Goal: Transaction & Acquisition: Purchase product/service

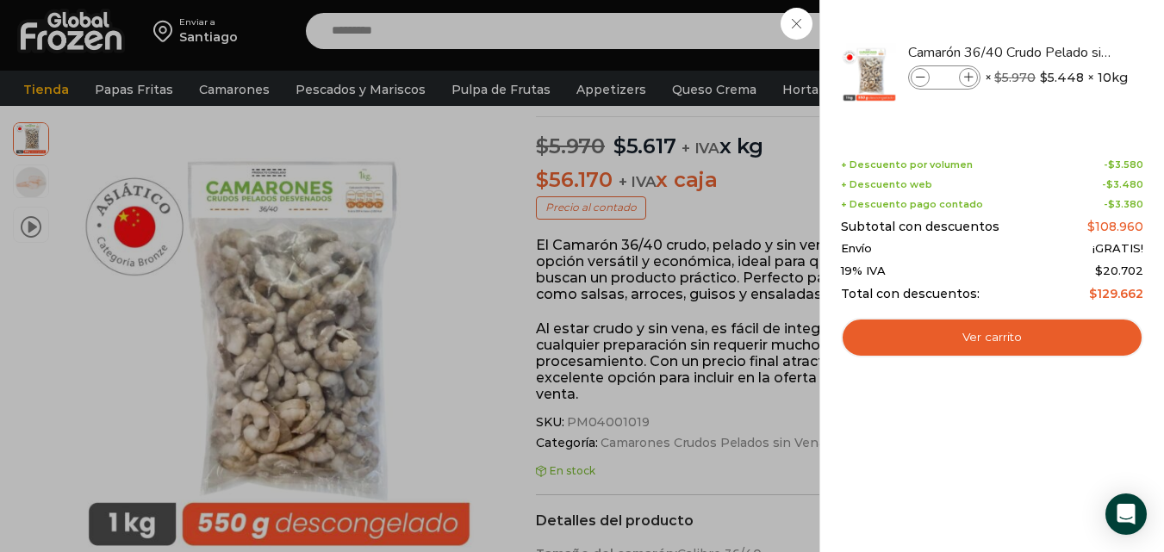
scroll to position [187, 0]
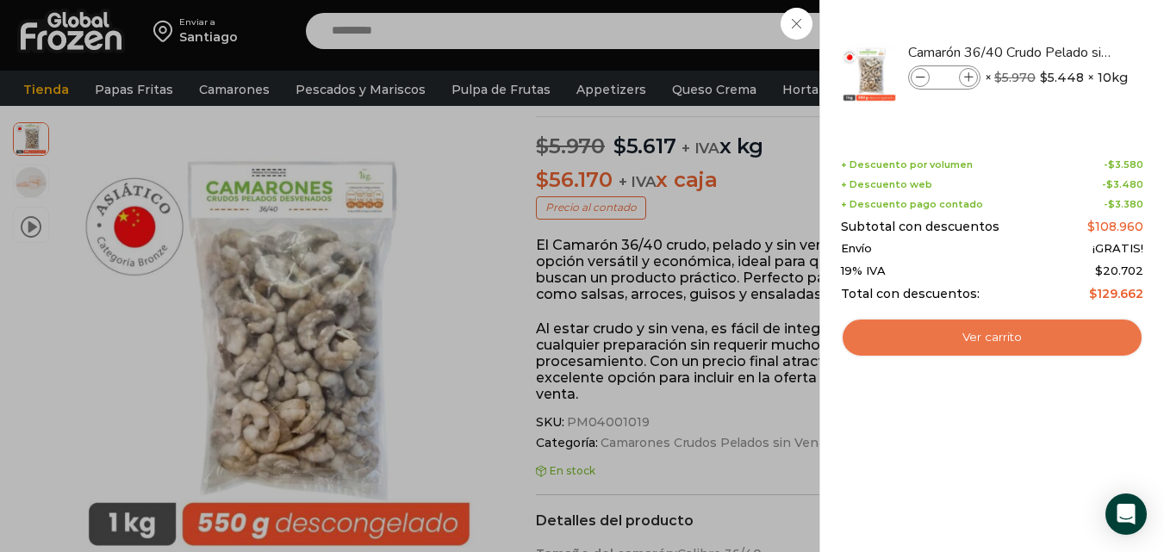
click at [1012, 342] on link "Ver carrito" at bounding box center [992, 338] width 302 height 40
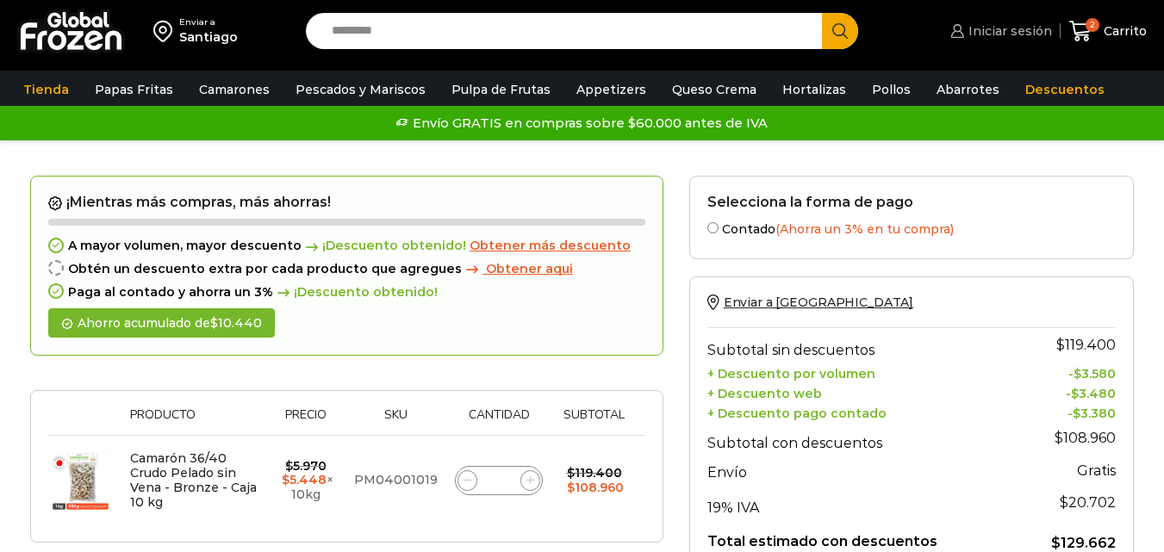
drag, startPoint x: 0, startPoint y: 0, endPoint x: 996, endPoint y: 33, distance: 996.6
click at [996, 33] on span "Iniciar sesión" at bounding box center [1008, 30] width 88 height 17
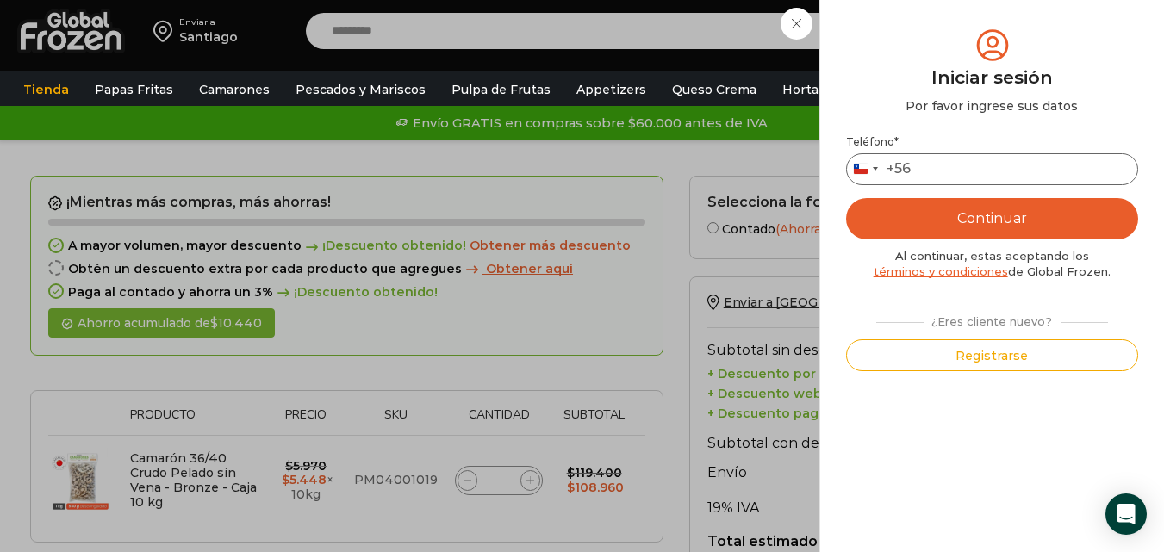
click at [937, 167] on input "Teléfono *" at bounding box center [992, 169] width 292 height 32
type input "*********"
click at [977, 228] on button "Continuar" at bounding box center [992, 218] width 292 height 41
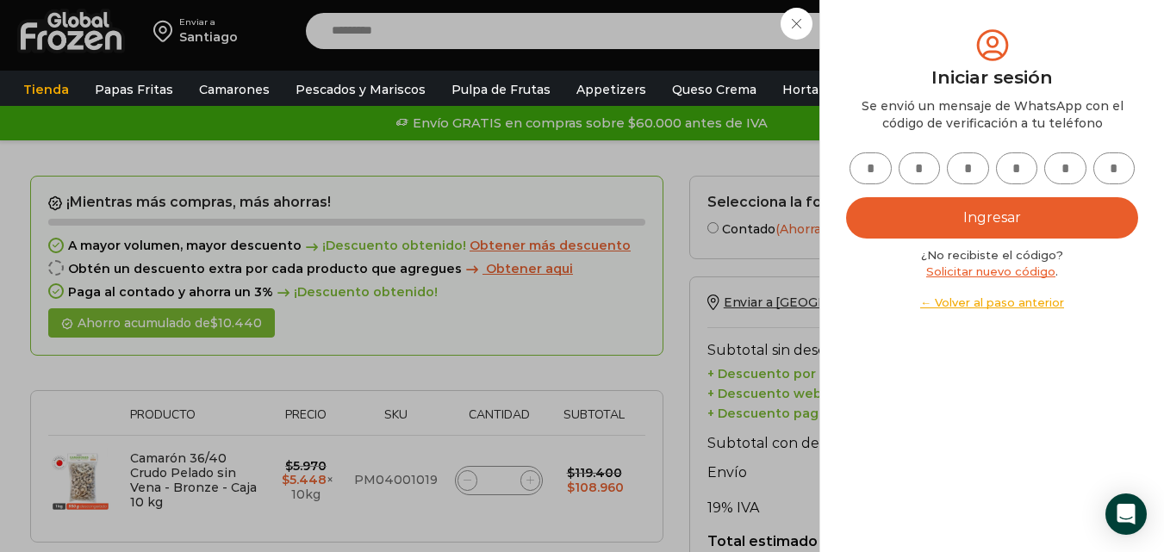
click at [869, 176] on input "text" at bounding box center [871, 169] width 42 height 32
type input "*"
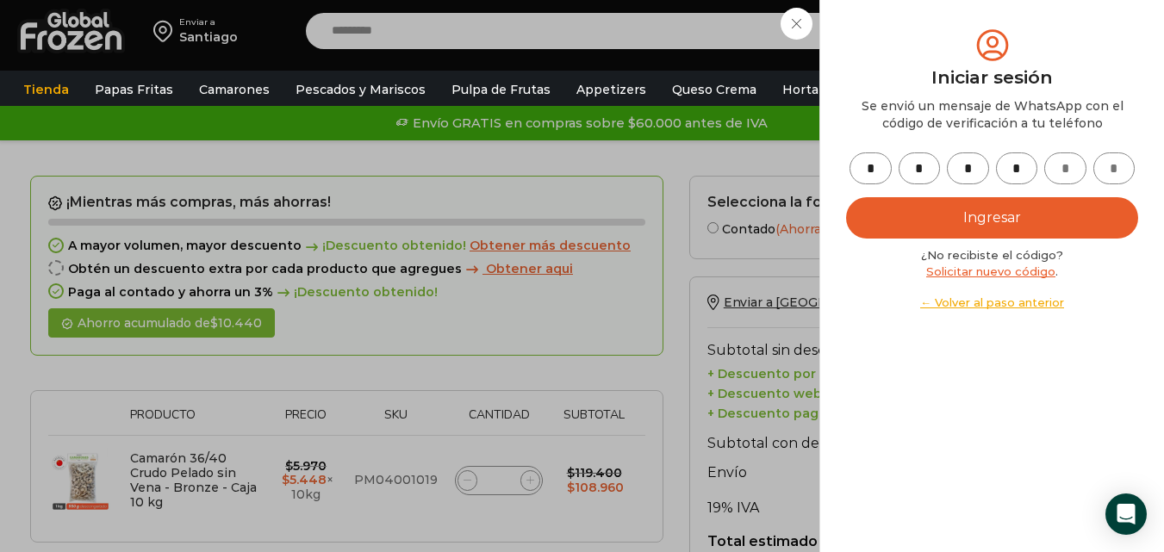
type input "*"
click at [927, 212] on button "Ingresar" at bounding box center [992, 217] width 292 height 41
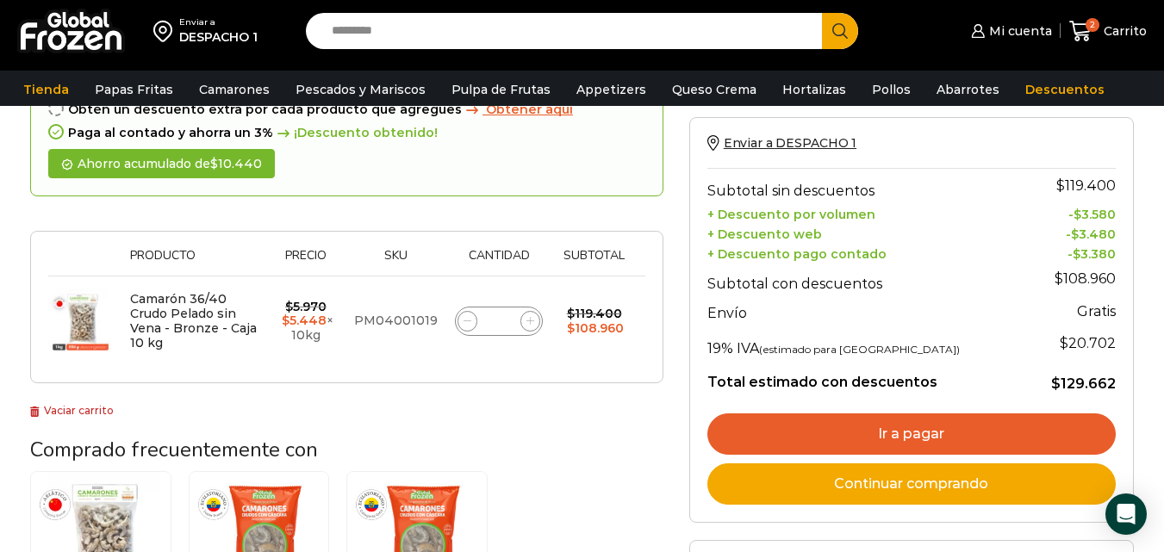
scroll to position [172, 0]
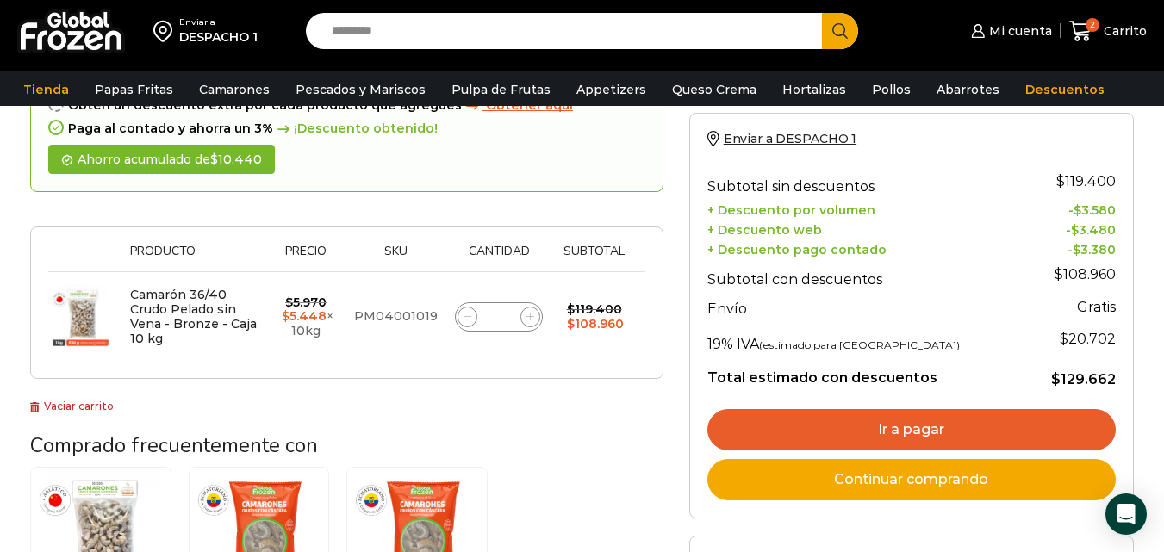
click at [857, 416] on link "Ir a pagar" at bounding box center [911, 429] width 408 height 41
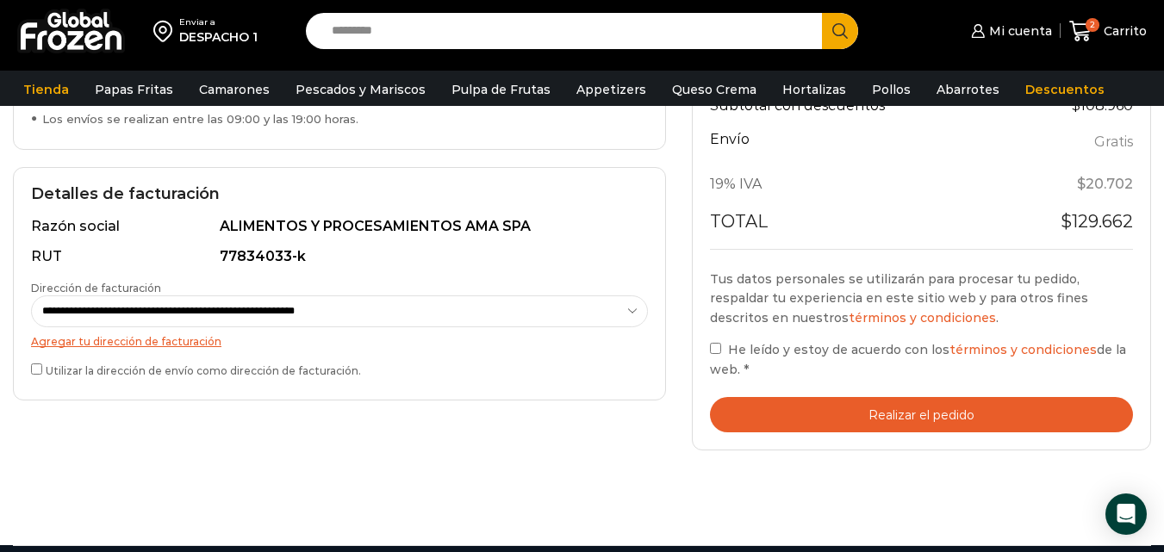
scroll to position [451, 0]
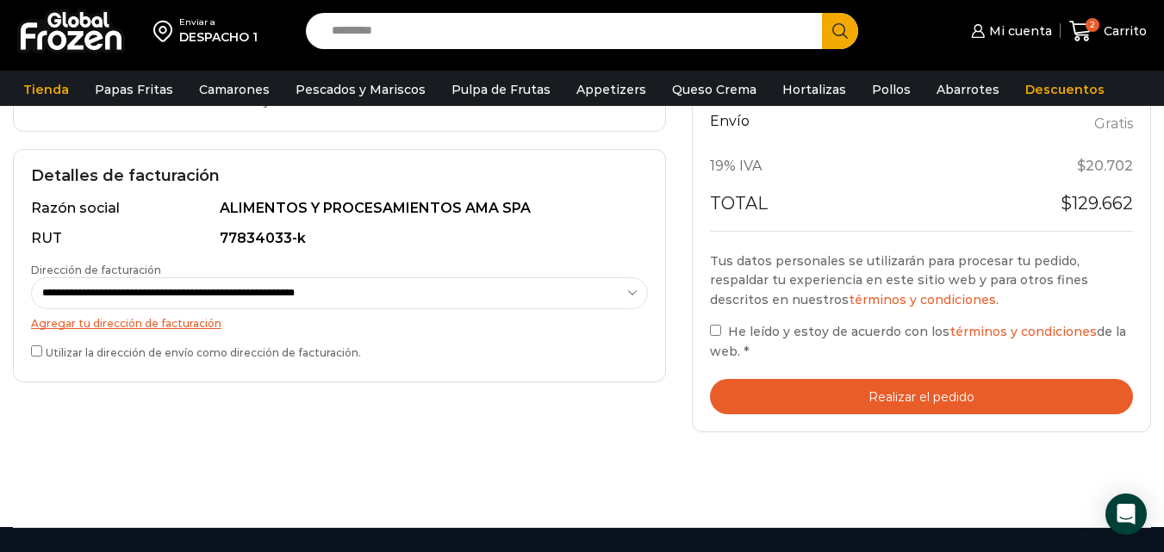
click at [937, 403] on button "Realizar el pedido" at bounding box center [921, 396] width 423 height 35
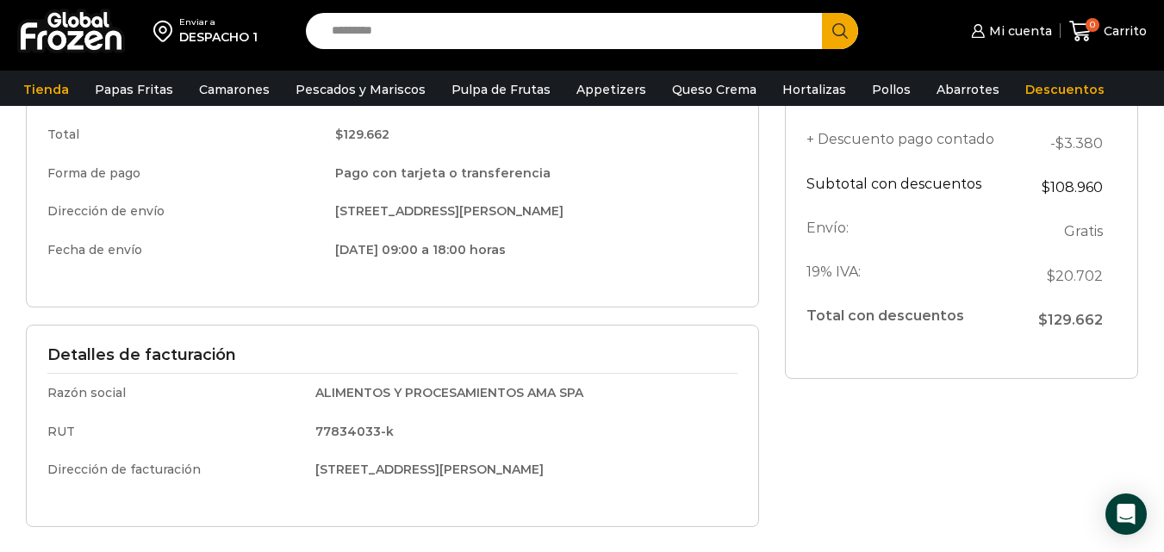
scroll to position [350, 0]
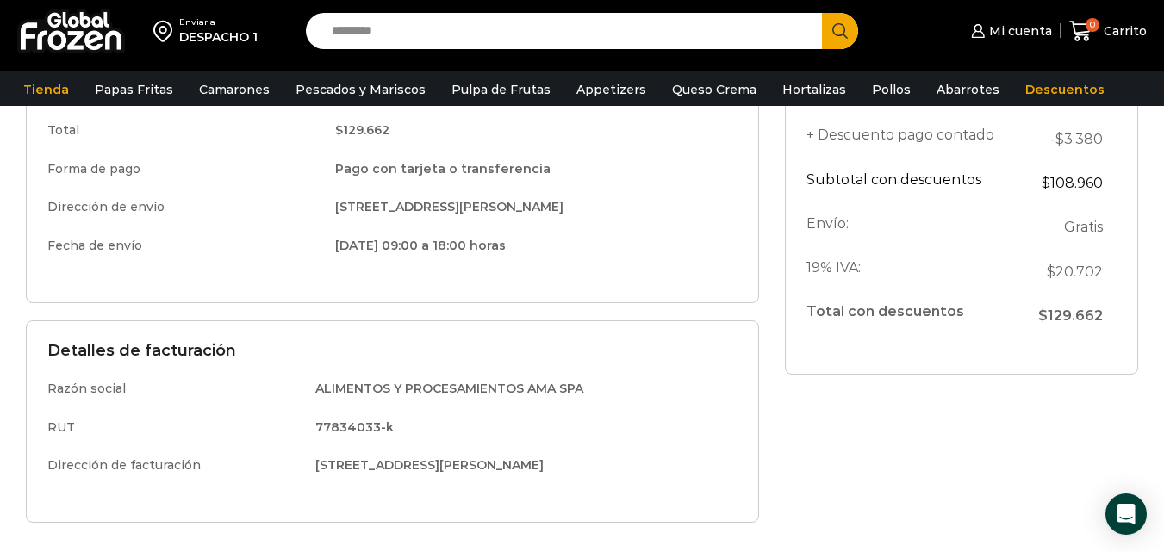
click at [804, 406] on div "Detalles del pedido Camarón 36/40 Crudo Pelado sin Vena - Bronze - Caja 10 kg 2…" at bounding box center [961, 188] width 379 height 706
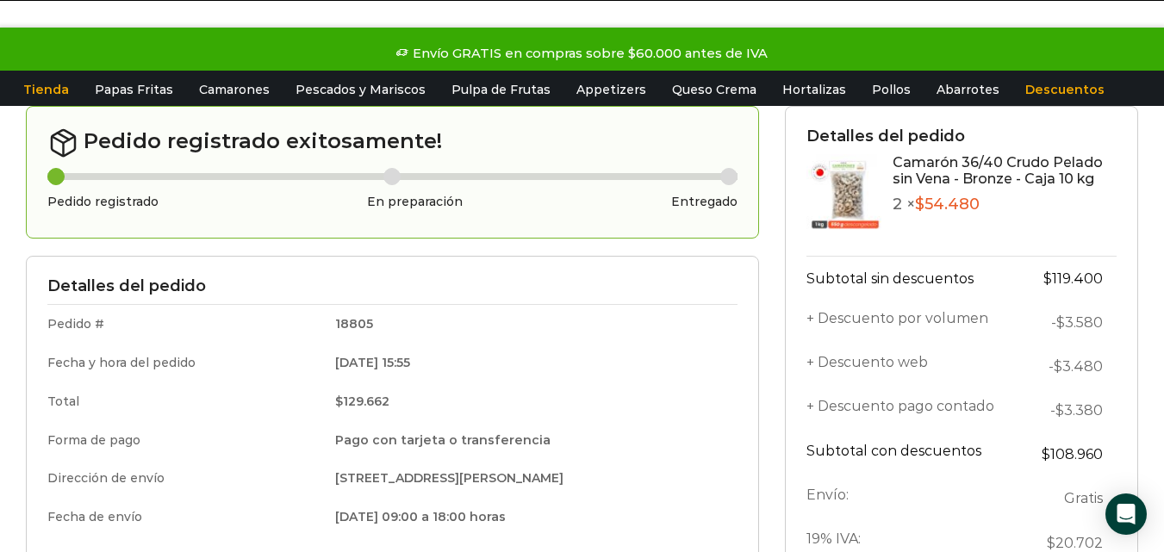
scroll to position [0, 0]
